Goal: Task Accomplishment & Management: Manage account settings

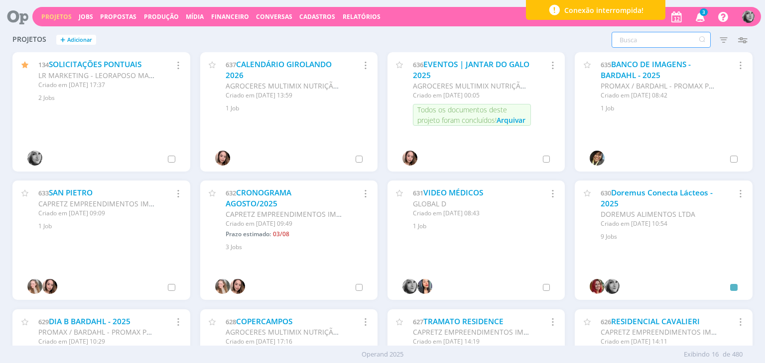
click at [633, 43] on input "text" at bounding box center [660, 40] width 99 height 16
type input "tranenge"
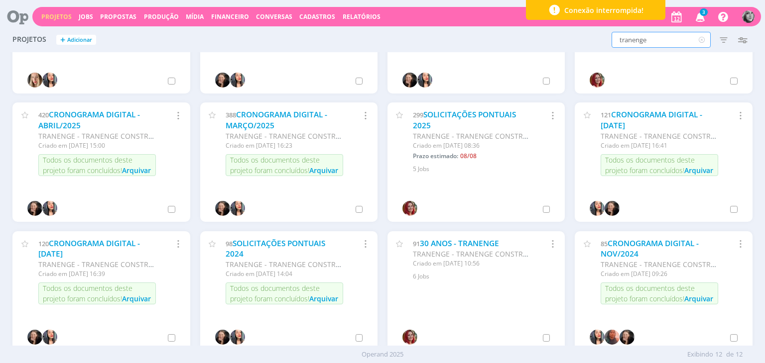
scroll to position [107, 0]
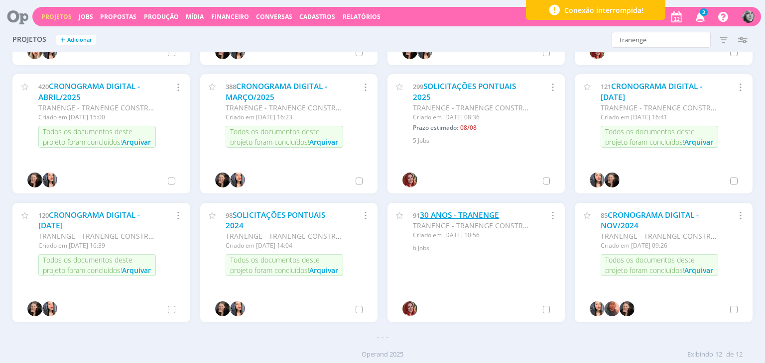
click at [466, 214] on link "30 ANOS - TRANENGE" at bounding box center [459, 215] width 79 height 10
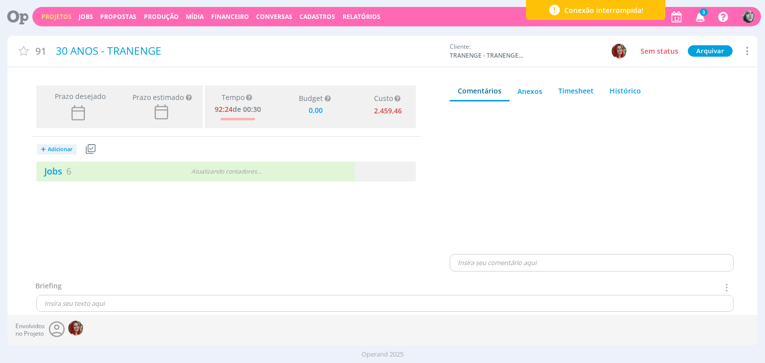
type input "0,00"
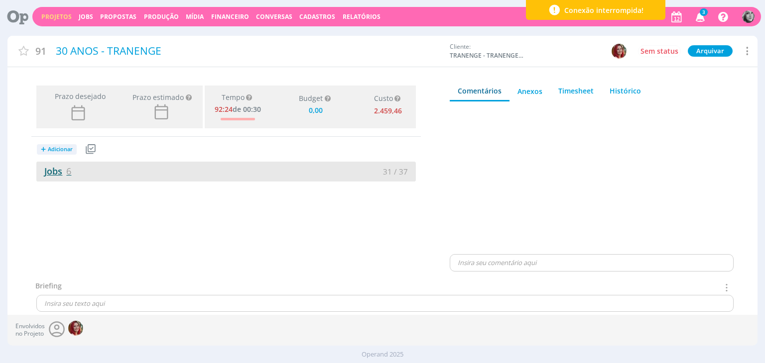
click at [59, 172] on link "Jobs 6" at bounding box center [53, 171] width 35 height 12
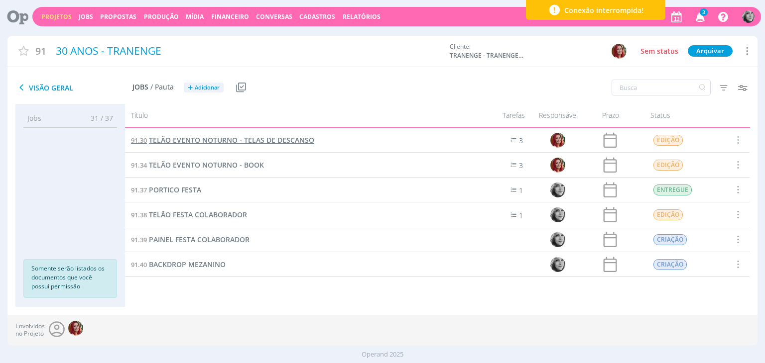
click at [224, 140] on span "TELÃO EVENTO NOTURNO - TELAS DE DESCANSO" at bounding box center [231, 139] width 165 height 9
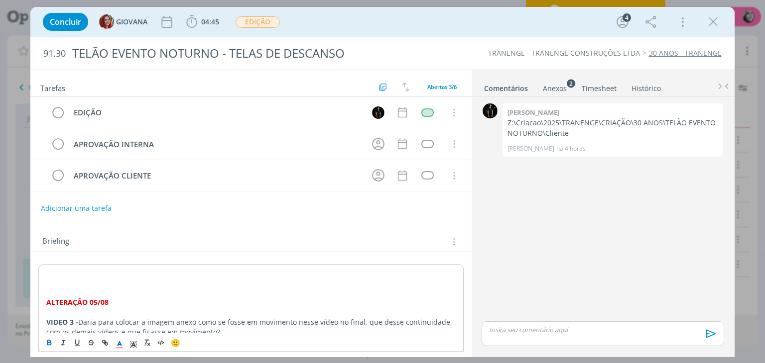
click at [95, 300] on strong "﻿ ALTERAÇÃO 05/08" at bounding box center [77, 302] width 62 height 9
drag, startPoint x: 114, startPoint y: 302, endPoint x: 44, endPoint y: 301, distance: 69.7
copy strong "ALTERAÇÃO 12/08"
click at [49, 271] on p "dialog" at bounding box center [250, 273] width 409 height 10
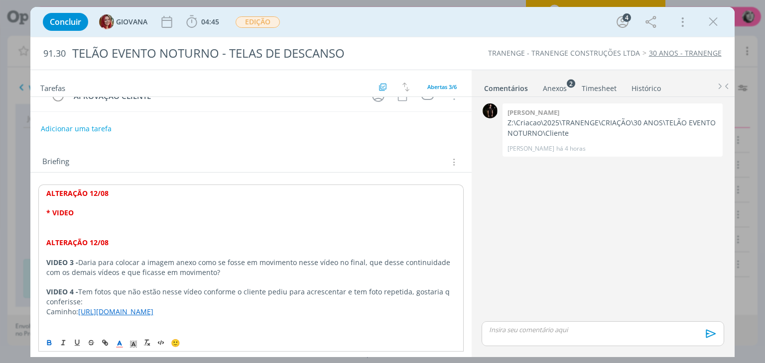
scroll to position [67, 0]
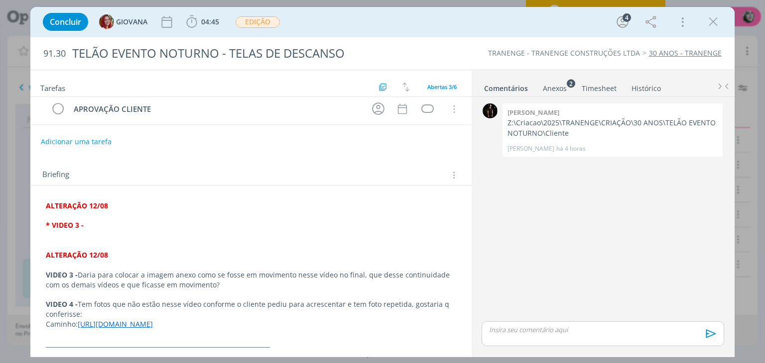
drag, startPoint x: 85, startPoint y: 226, endPoint x: 10, endPoint y: 227, distance: 75.2
click at [10, 227] on div "Concluir GIOVANA 04:45 Iniciar Apontar Data * [DATE] Horas * 00:00 Tarefa Selec…" at bounding box center [382, 181] width 765 height 363
click at [52, 341] on icon "dialog" at bounding box center [49, 343] width 8 height 8
click at [120, 345] on line "dialog" at bounding box center [120, 345] width 2 height 0
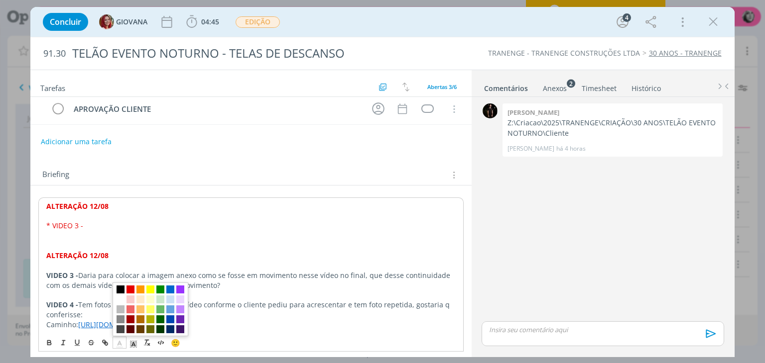
click at [121, 290] on span "dialog" at bounding box center [121, 290] width 8 height 8
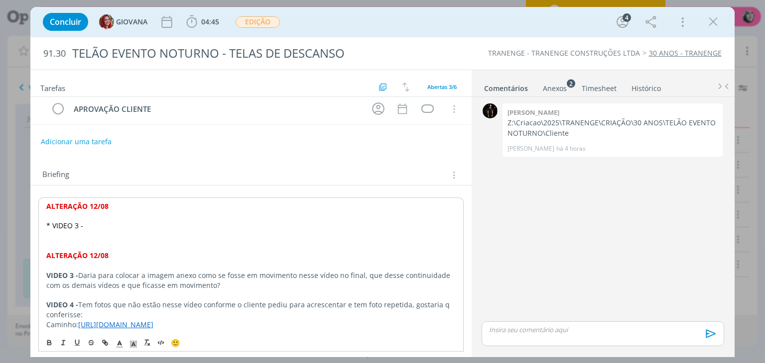
click at [94, 231] on p "dialog" at bounding box center [250, 236] width 409 height 10
click at [97, 221] on p "* VIDEO 3 -" at bounding box center [250, 226] width 409 height 10
click at [93, 231] on p "dialog" at bounding box center [251, 236] width 410 height 10
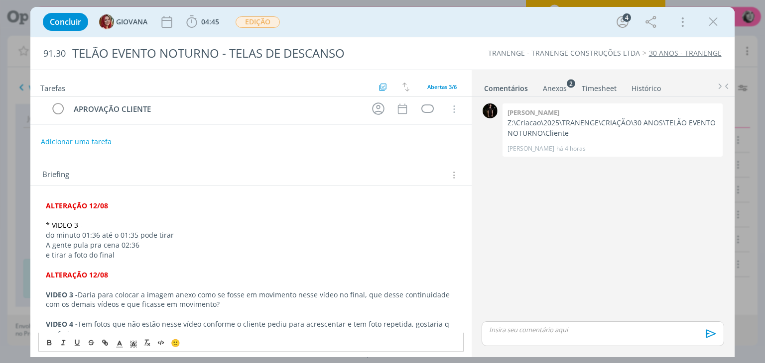
click at [93, 224] on p "* VIDEO 3 -" at bounding box center [251, 226] width 410 height 10
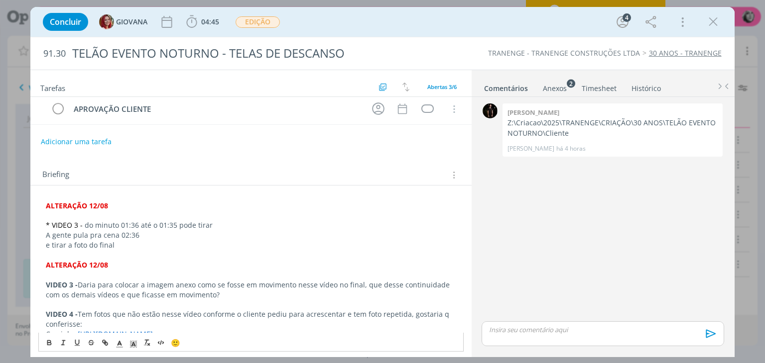
click at [214, 225] on p "* VIDEO 3 - do minuto 01:36 até o 01:35 pode tirar" at bounding box center [251, 226] width 410 height 10
click at [163, 223] on p "* VIDEO 3 - do minuto 01:36 até o 01:35 pode tirar" at bounding box center [251, 226] width 410 height 10
click at [213, 221] on p "* VIDEO 3 - do minuto 01:36 até o 02:35 pode tirar" at bounding box center [251, 226] width 410 height 10
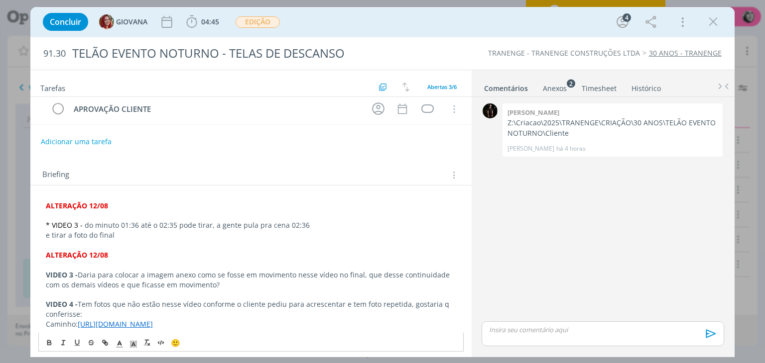
click at [315, 224] on p "* VIDEO 3 - do minuto 01:36 até o 02:35 pode tirar, a gente pula pra cena 02:36" at bounding box center [251, 226] width 410 height 10
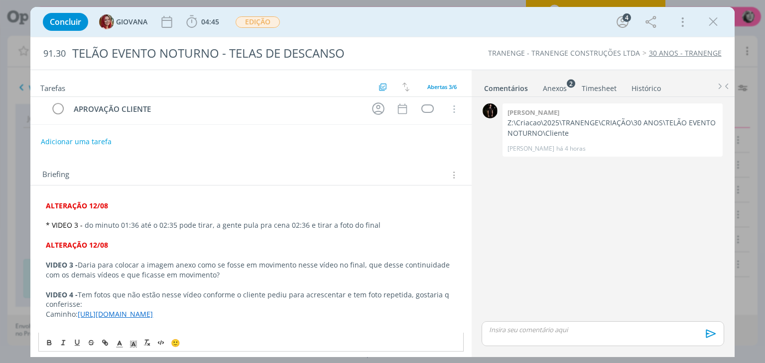
click at [373, 222] on p "* VIDEO 3 - do minuto 01:36 até o 02:35 pode tirar, a gente pula pra cena 02:36…" at bounding box center [251, 226] width 410 height 10
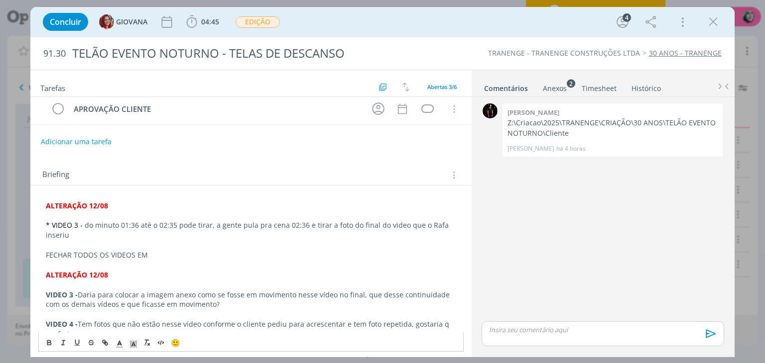
click at [155, 250] on p "FECHAR TODOS OS VIDEOS EM" at bounding box center [251, 255] width 410 height 10
drag, startPoint x: 240, startPoint y: 253, endPoint x: 26, endPoint y: 251, distance: 213.6
click at [26, 251] on div "Concluir GIOVANA 04:45 Iniciar Apontar Data * [DATE] Horas * 00:00 Tarefa Selec…" at bounding box center [382, 181] width 765 height 363
click at [94, 202] on strong "ALTERAÇÃO 12/08" at bounding box center [77, 205] width 62 height 9
click at [86, 234] on p "* VIDEO 3 - do minuto 01:36 até o 02:35 pode tirar, a gente pula pra cena 02:36…" at bounding box center [251, 231] width 410 height 20
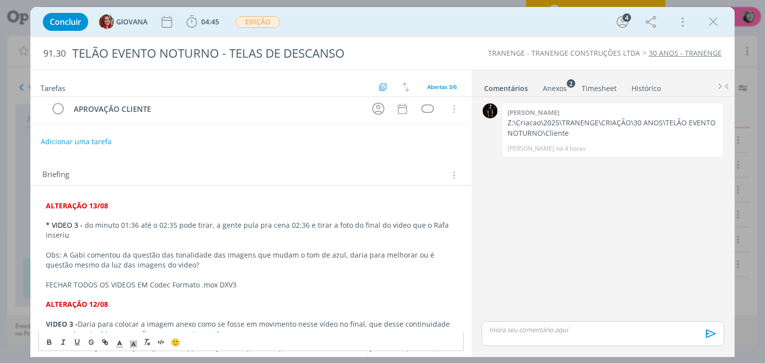
click at [48, 286] on p "FECHAR TODOS OS VIDEOS EM Codec Formato .mox DXV3" at bounding box center [251, 285] width 410 height 10
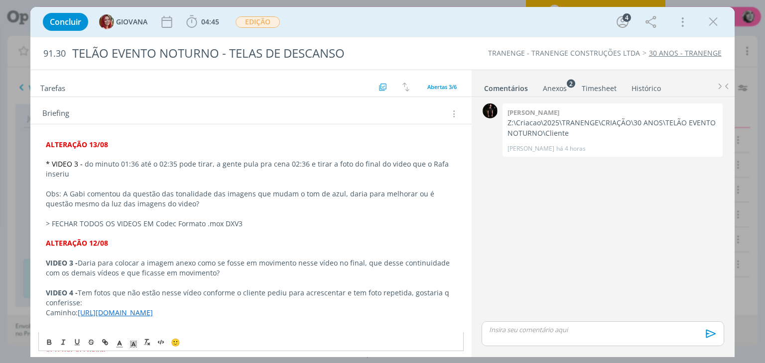
scroll to position [126, 0]
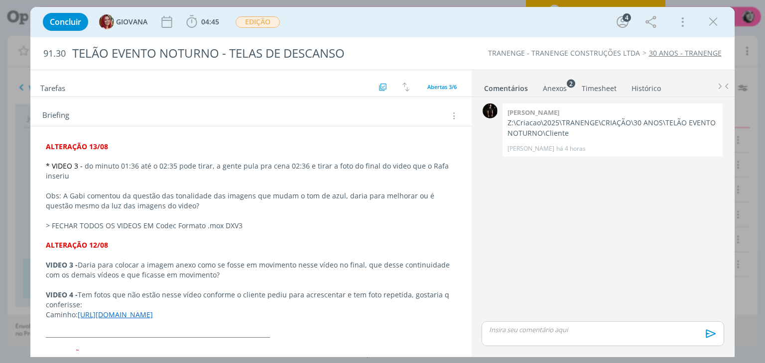
click at [263, 221] on p "> FECHAR TODOS OS VIDEOS EM Codec Formato .mox DXV3" at bounding box center [251, 226] width 410 height 10
click at [405, 212] on p "dialog" at bounding box center [250, 217] width 409 height 10
click at [341, 222] on p "> FECHAR TODOS OS VIDEOS EM Codec Formato .mox DXV3" at bounding box center [250, 227] width 409 height 10
click at [446, 50] on div "TRANENGE - TRANENGE CONSTRUÇÕES LTDA 30 ANOS - TRANENGE" at bounding box center [583, 53] width 286 height 10
click at [716, 22] on icon "dialog" at bounding box center [713, 21] width 15 height 15
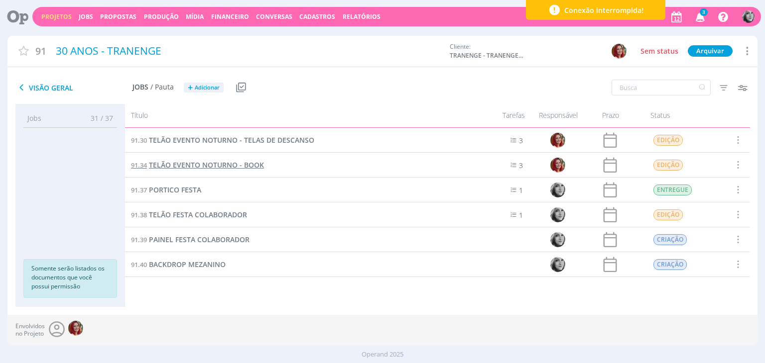
click at [219, 164] on span "TELÃO EVENTO NOTURNO - BOOK" at bounding box center [206, 164] width 115 height 9
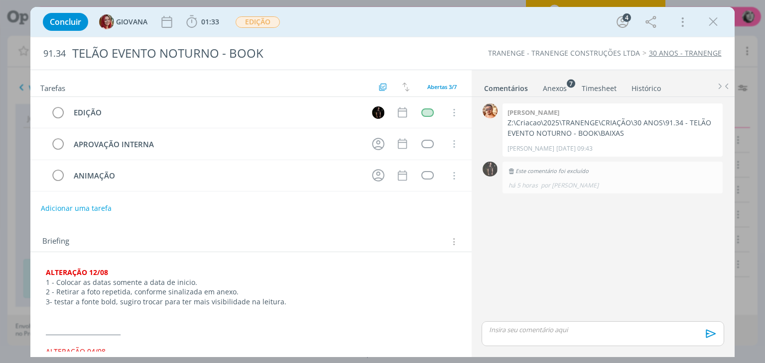
click at [125, 292] on p "2 - Retirar a foto repetida, conforme sinalizada em anexo." at bounding box center [251, 292] width 410 height 10
click at [279, 302] on p "3- testar a fonte bold, sugiro trocar para ter mais visibilidade na leitura." at bounding box center [250, 303] width 409 height 10
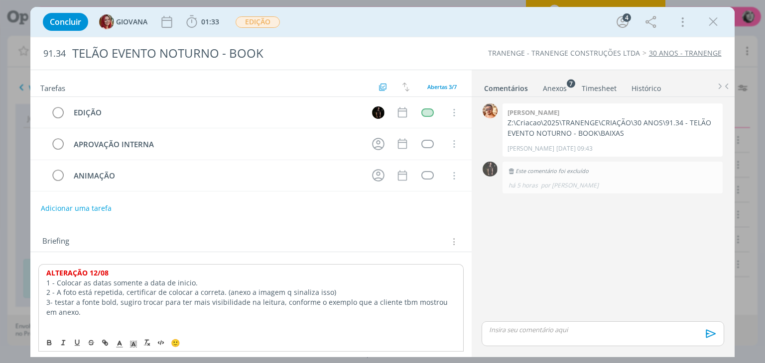
click at [229, 313] on p "3- testar a fonte bold, sugiro trocar para ter mais visibilidade na leitura, co…" at bounding box center [250, 308] width 409 height 20
click at [217, 290] on p "2 - A foto está repetida, certificar de colocar a correta. (anexo a imagem q si…" at bounding box center [250, 293] width 409 height 10
click at [331, 313] on p "3- testar a fonte bold, sugiro trocar para ter mais visibilidade na leitura, co…" at bounding box center [250, 308] width 409 height 20
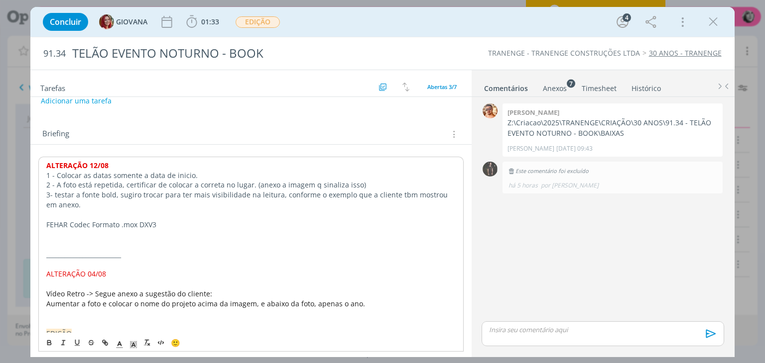
scroll to position [115, 0]
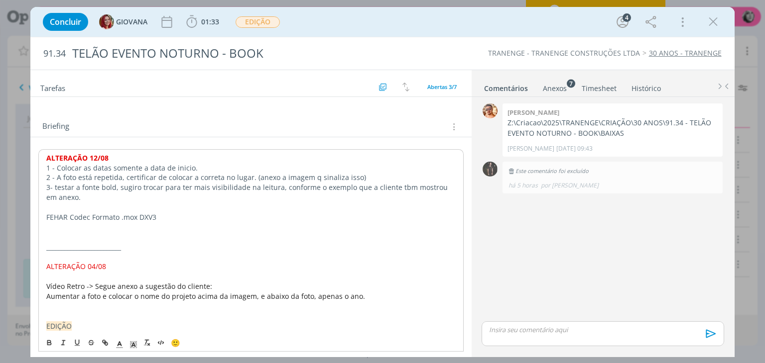
click at [109, 229] on p "dialog" at bounding box center [250, 228] width 409 height 10
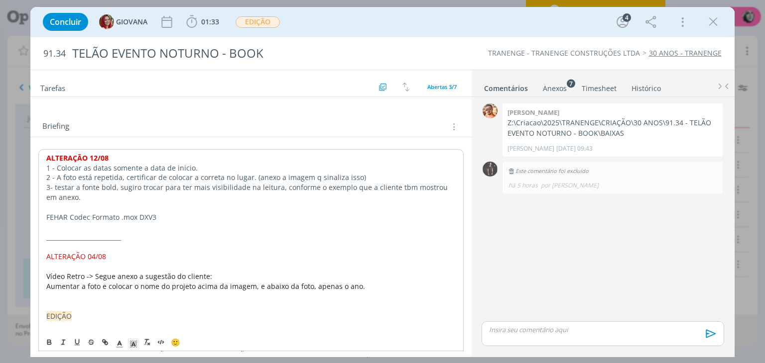
click at [51, 215] on p "FEHAR Codec Formato .mox DXV3" at bounding box center [250, 218] width 409 height 10
click at [564, 30] on div "Concluir GIOVANA 01:33 Iniciar Apontar Data * [DATE] Horas * 00:00 Tarefa Selec…" at bounding box center [382, 22] width 689 height 24
click at [713, 17] on icon "dialog" at bounding box center [713, 21] width 15 height 15
